Goal: Task Accomplishment & Management: Manage account settings

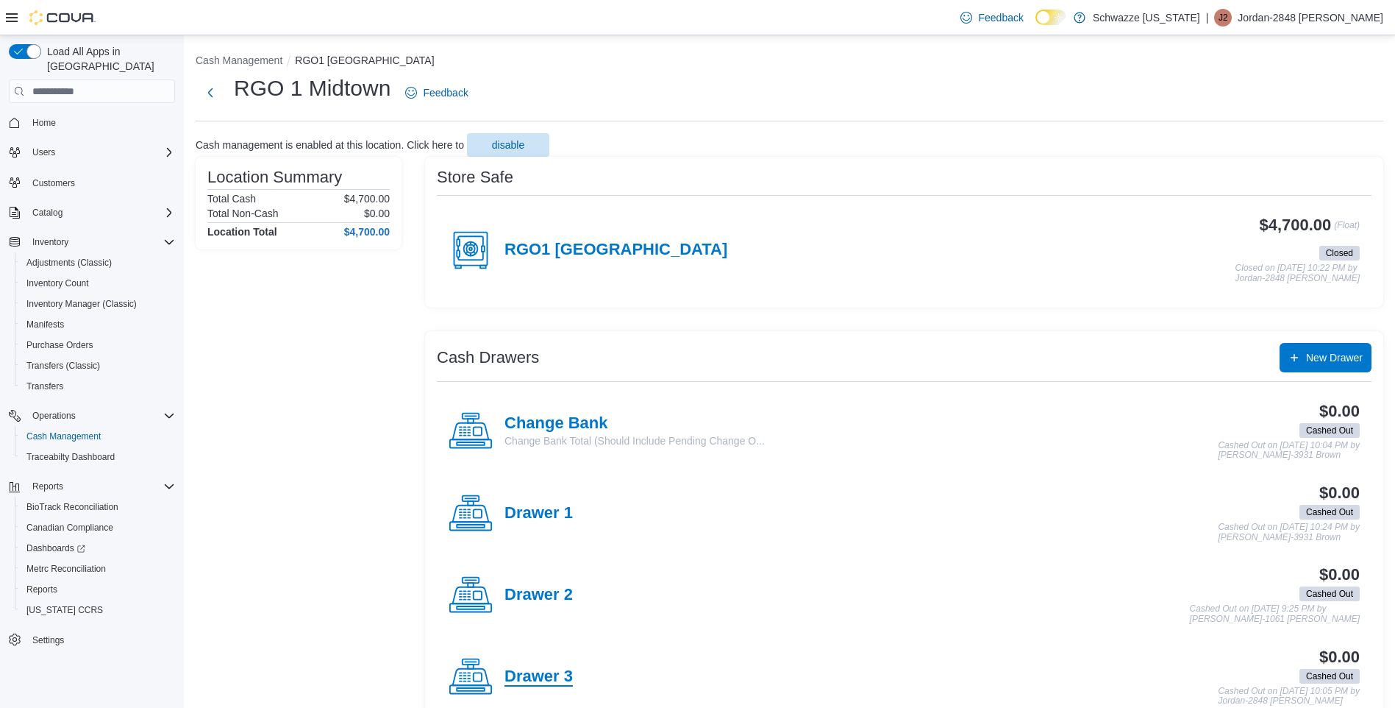
scroll to position [78, 0]
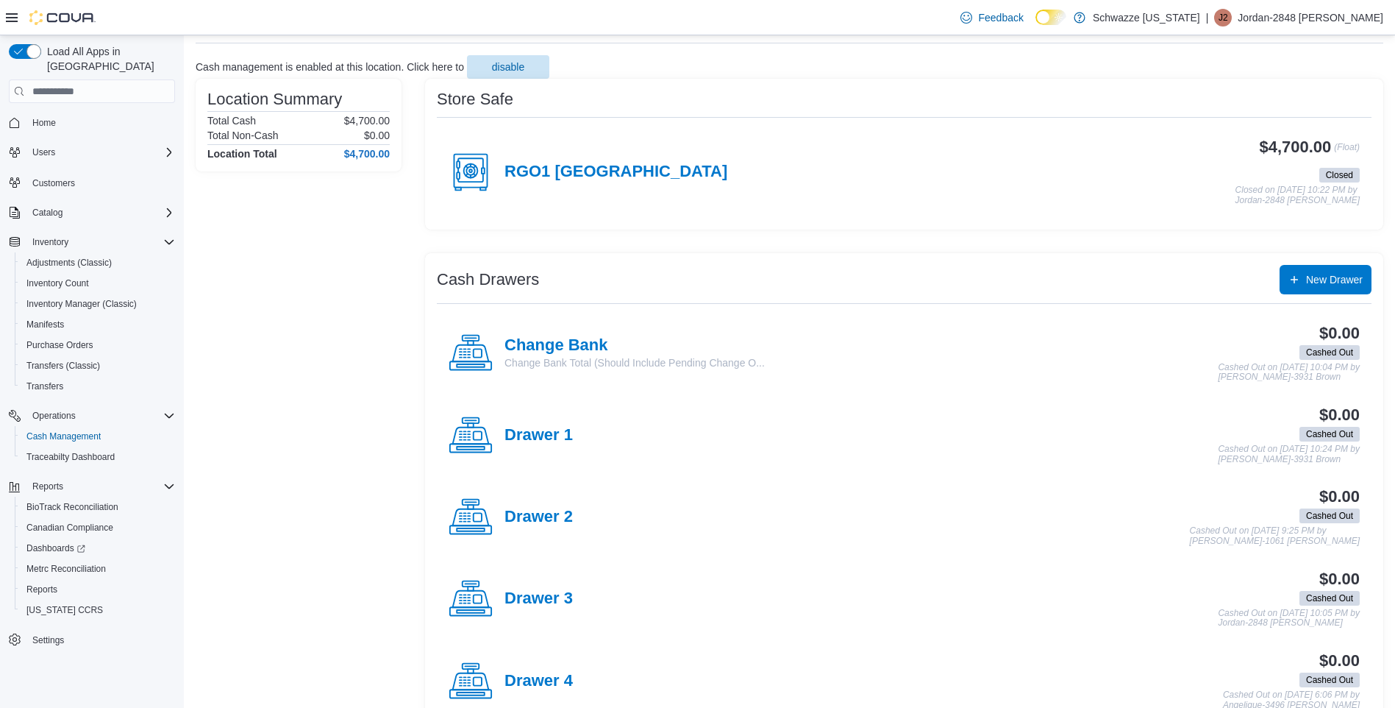
click at [1310, 18] on p "Jordan-2848 [PERSON_NAME]" at bounding box center [1311, 18] width 146 height 18
click at [1295, 146] on span "Sign Out" at bounding box center [1289, 145] width 40 height 15
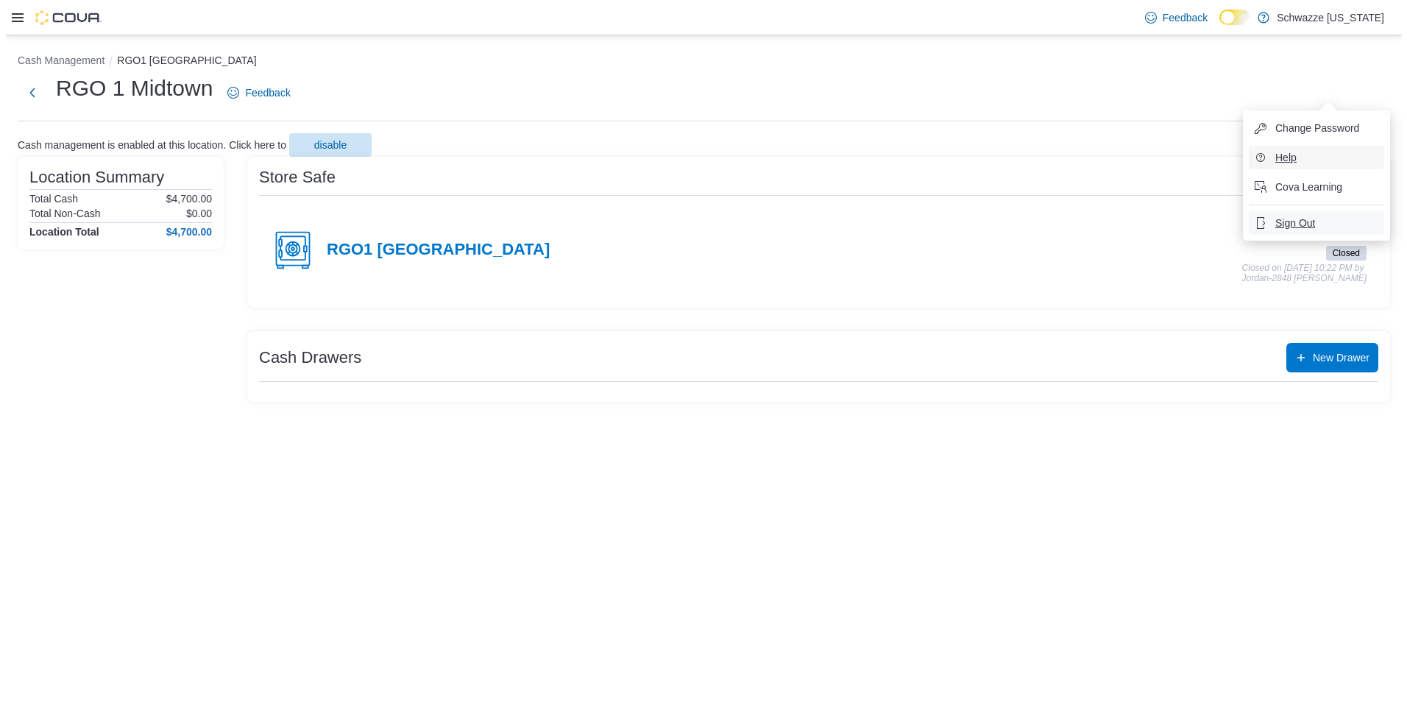
scroll to position [0, 0]
